Goal: Communication & Community: Connect with others

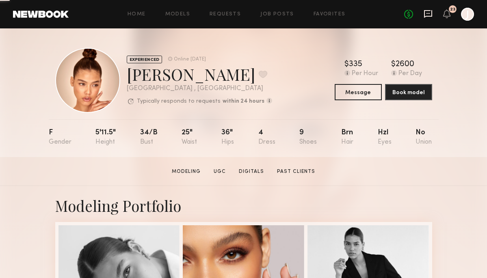
click at [424, 15] on icon at bounding box center [428, 13] width 9 height 9
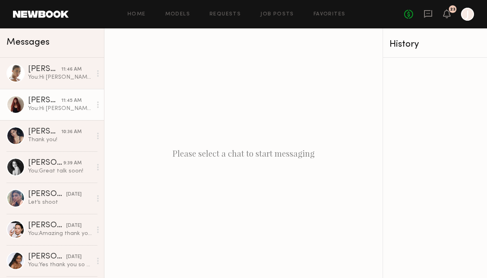
click at [41, 102] on div "[PERSON_NAME]" at bounding box center [44, 101] width 33 height 8
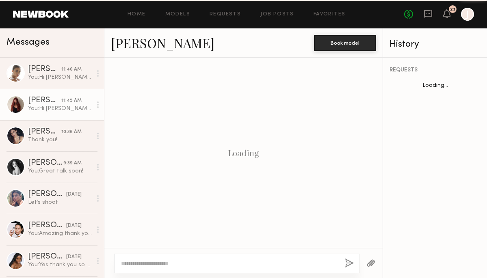
scroll to position [245, 0]
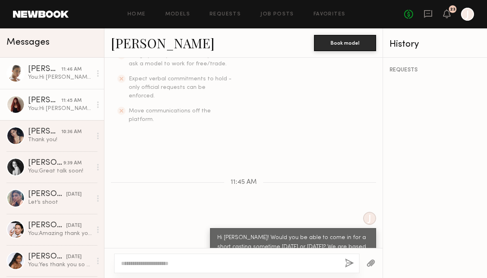
click at [45, 88] on link "Liv M. 11:46 AM You: Hi Liv! Would you be able to come in for a short casting e…" at bounding box center [52, 73] width 104 height 31
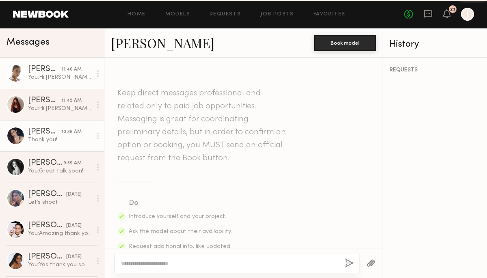
scroll to position [245, 0]
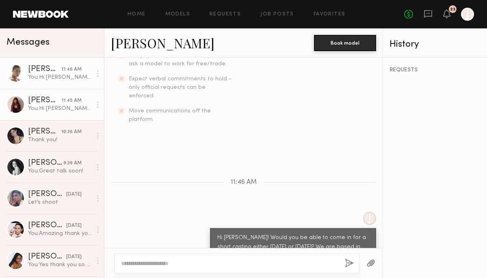
click at [46, 106] on div "You: Hi Liv! Would you be able to come in for a short casting sometime thursday…" at bounding box center [60, 109] width 64 height 8
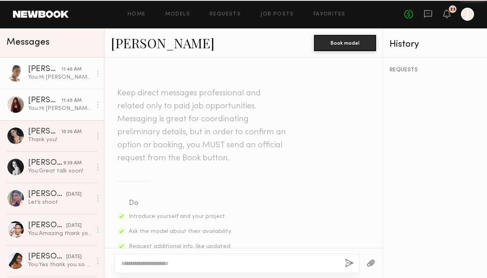
scroll to position [245, 0]
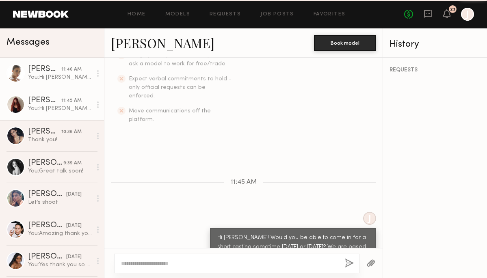
click at [47, 74] on div "You: Hi Liv! Would you be able to come in for a short casting either Thursday o…" at bounding box center [60, 78] width 64 height 8
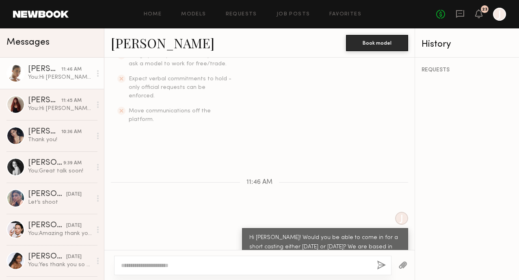
scroll to position [243, 0]
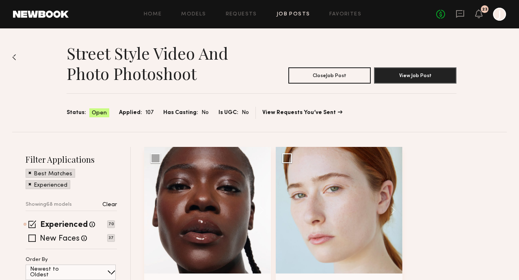
scroll to position [1713, 0]
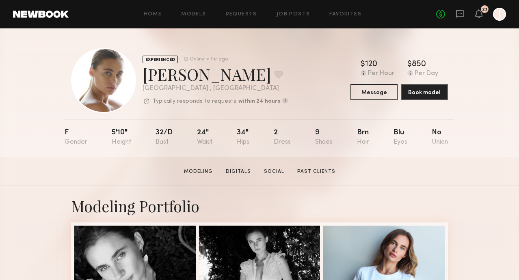
click at [461, 18] on link at bounding box center [460, 14] width 9 height 10
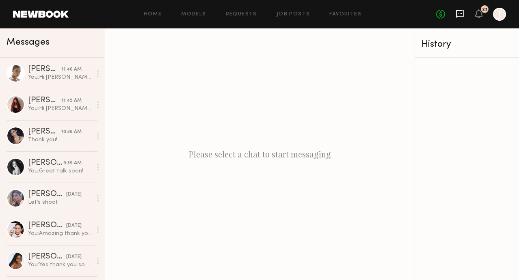
click at [464, 14] on icon at bounding box center [460, 14] width 8 height 8
click at [458, 12] on icon at bounding box center [460, 13] width 9 height 9
